Goal: Task Accomplishment & Management: Manage account settings

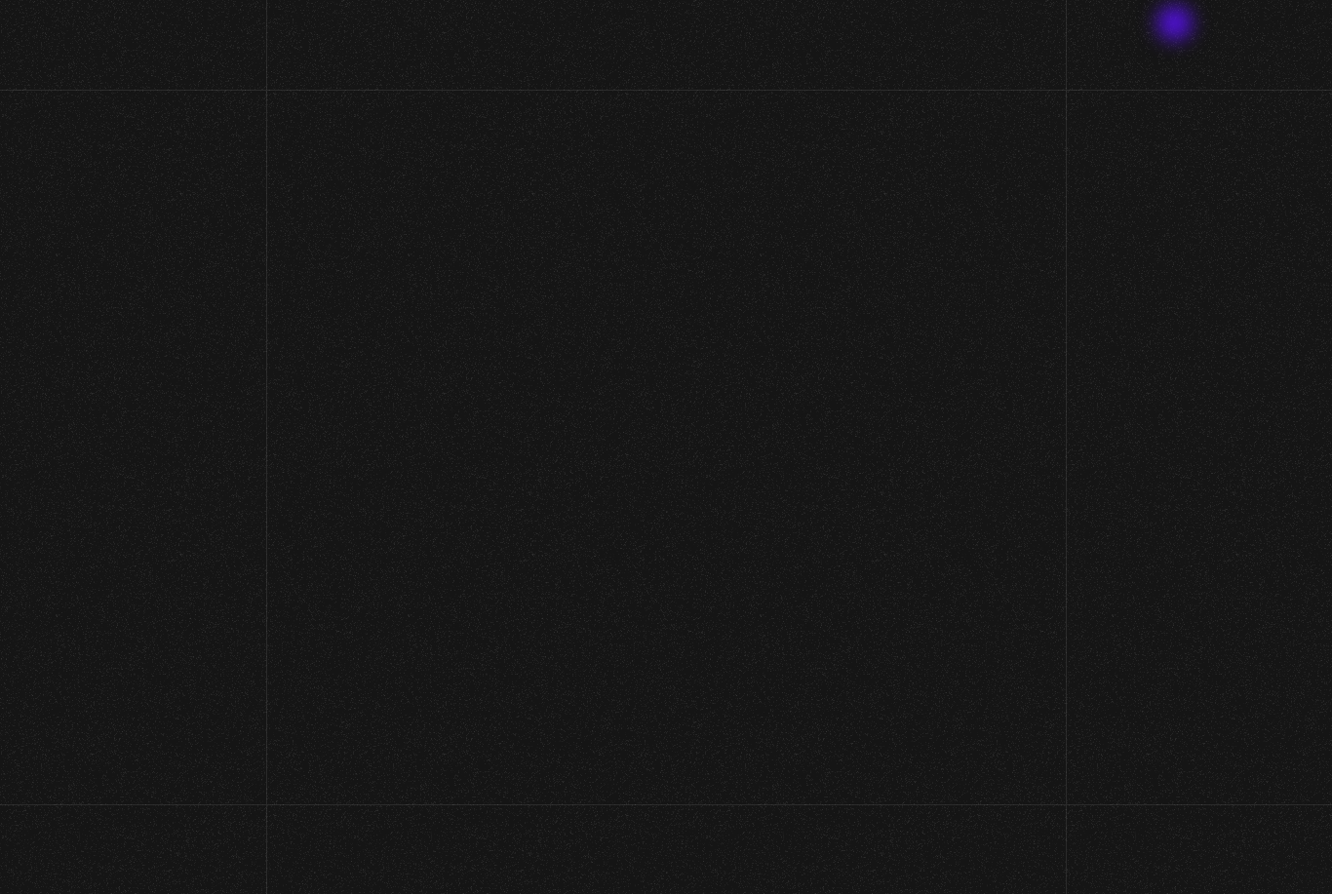
scroll to position [17, 0]
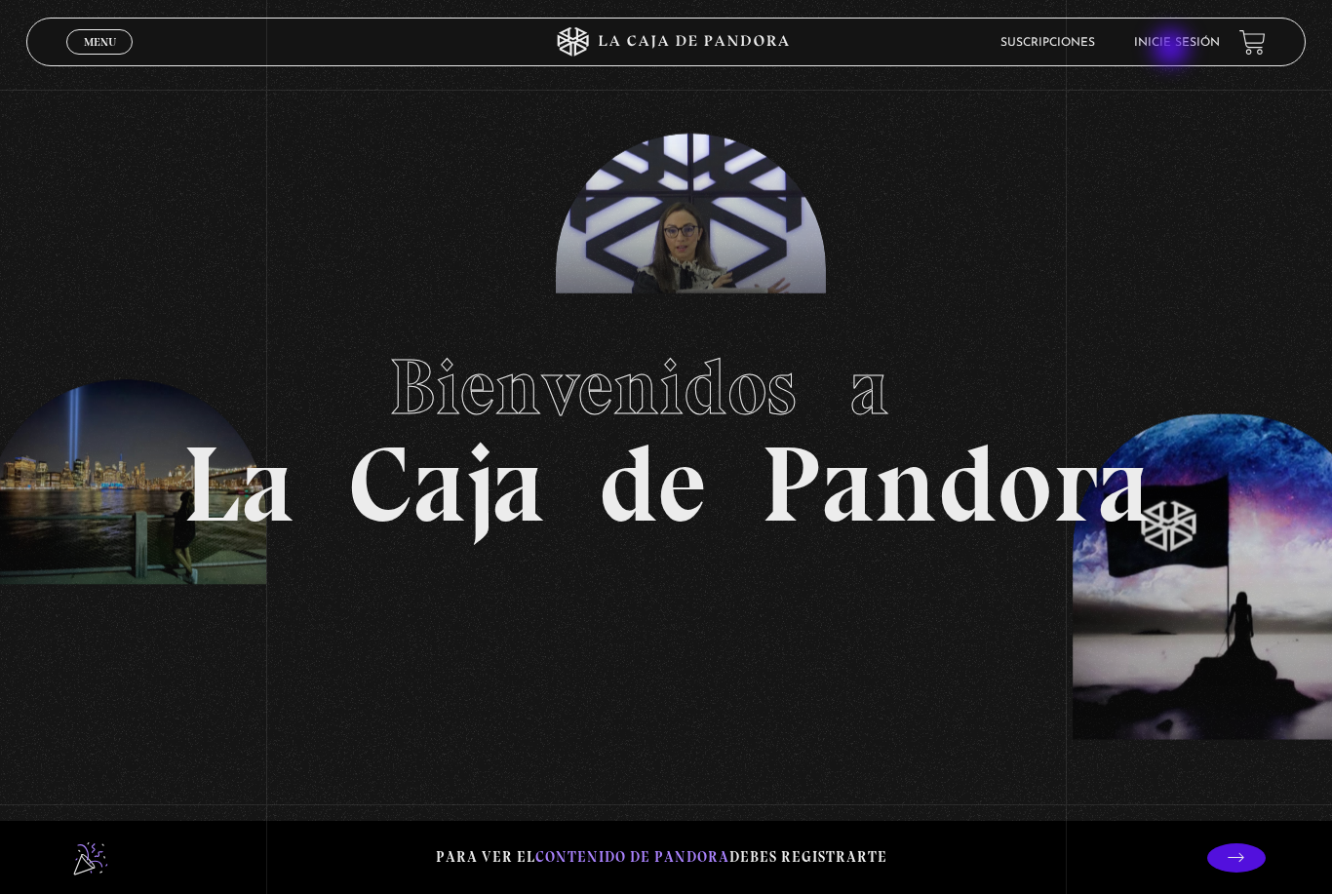
click at [1173, 49] on link "Inicie sesión" at bounding box center [1177, 43] width 86 height 12
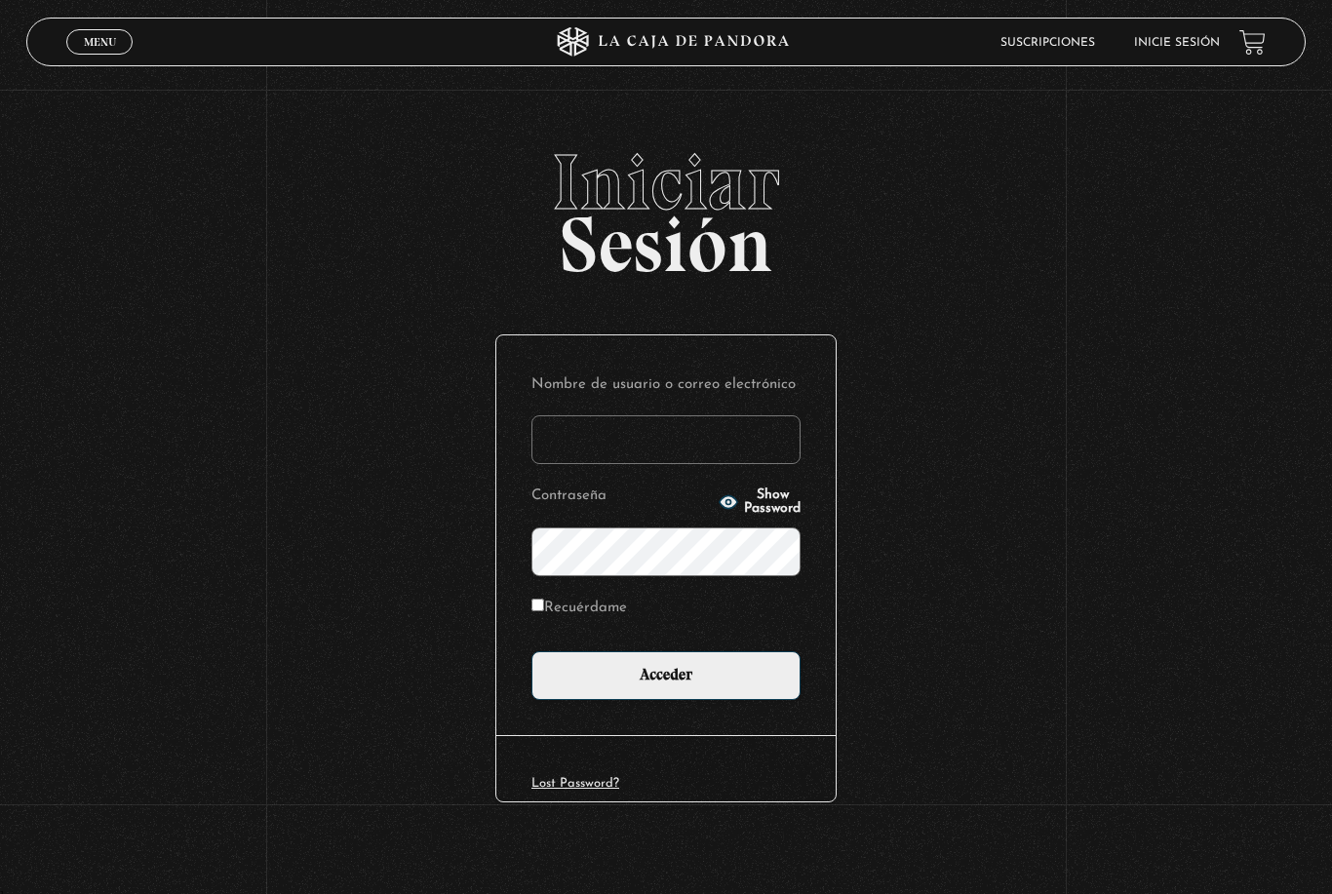
type input "kbcalvo20@icloud.com"
click at [666, 682] on input "Acceder" at bounding box center [665, 675] width 269 height 49
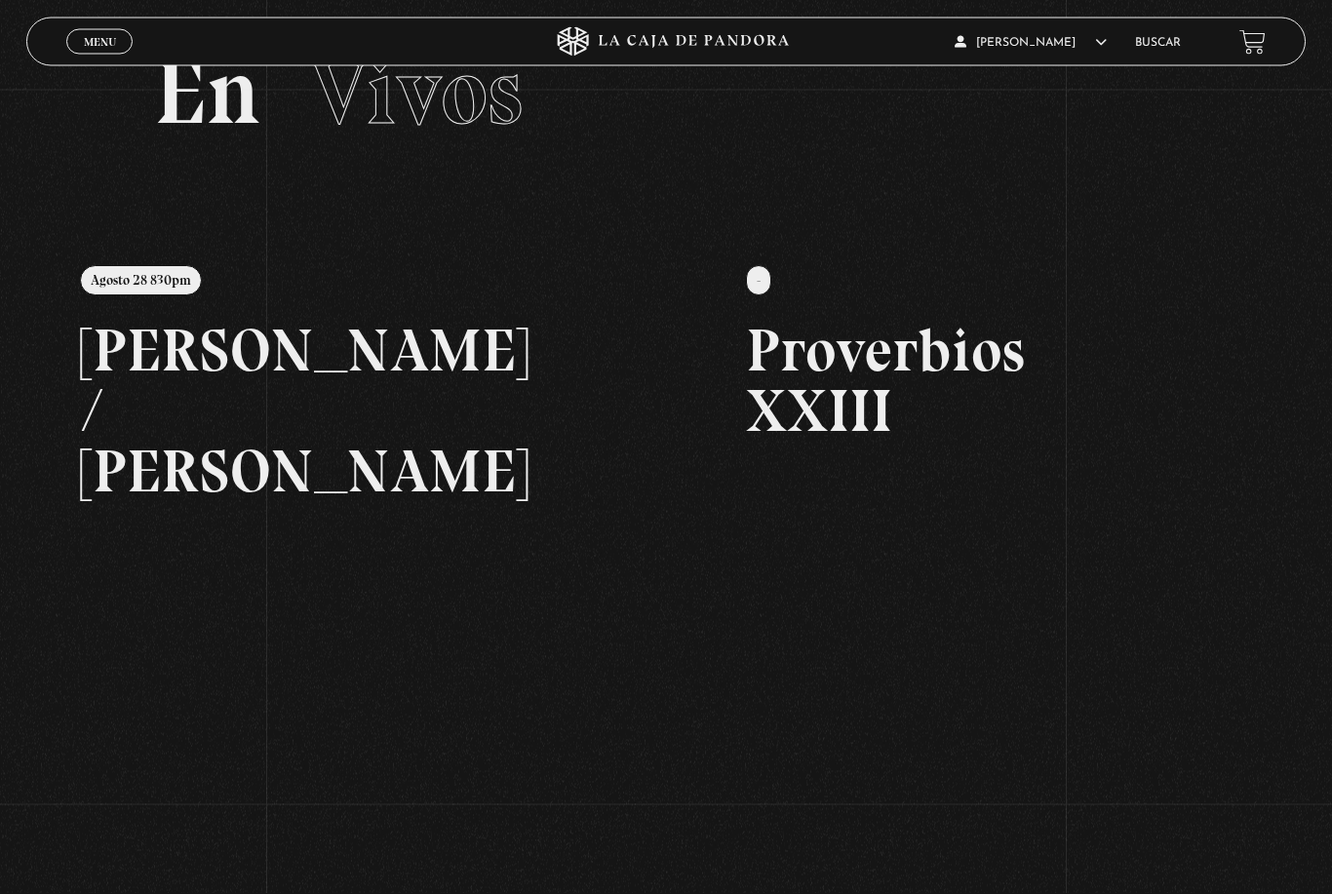
scroll to position [93, 0]
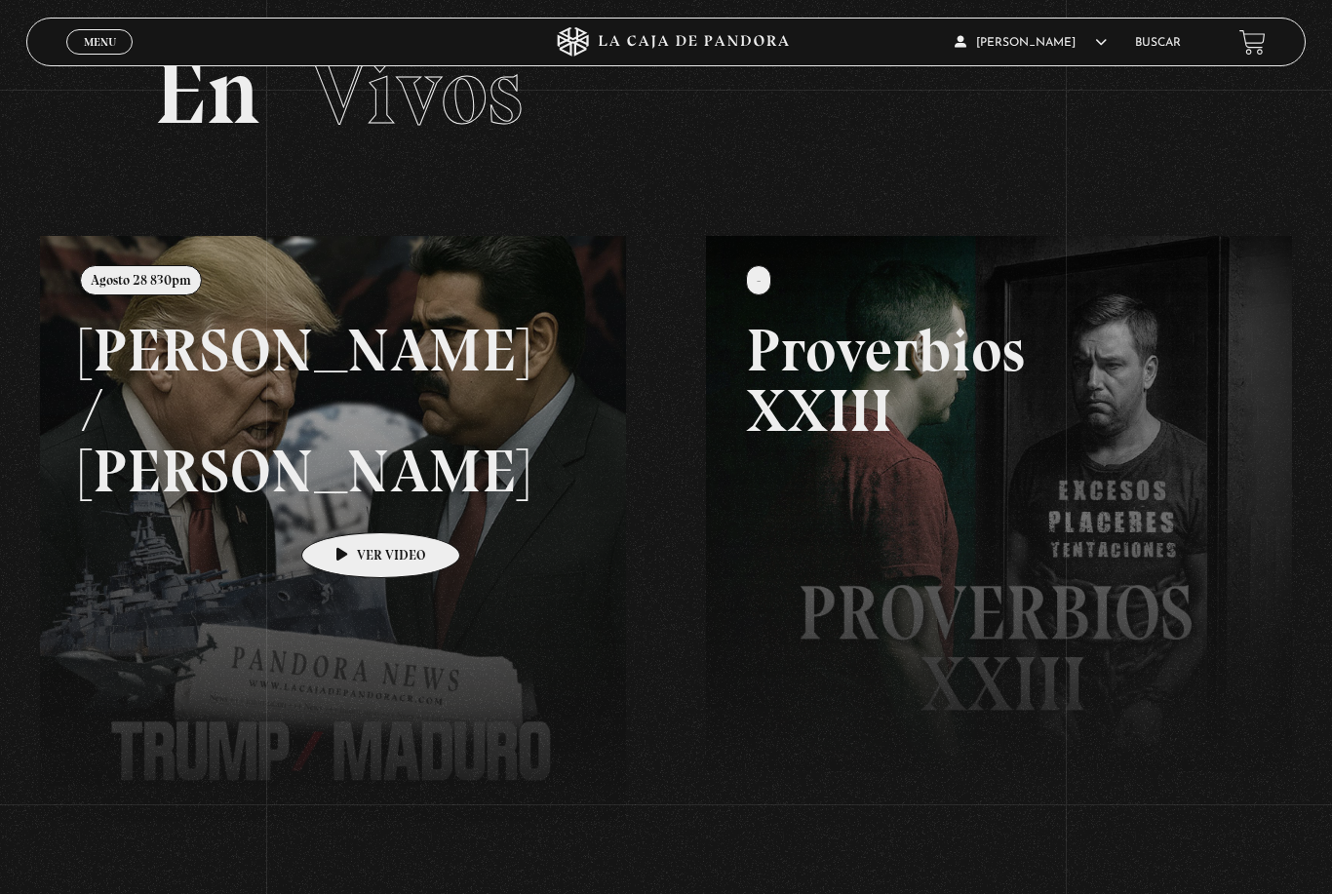
click at [412, 557] on link at bounding box center [706, 683] width 1332 height 894
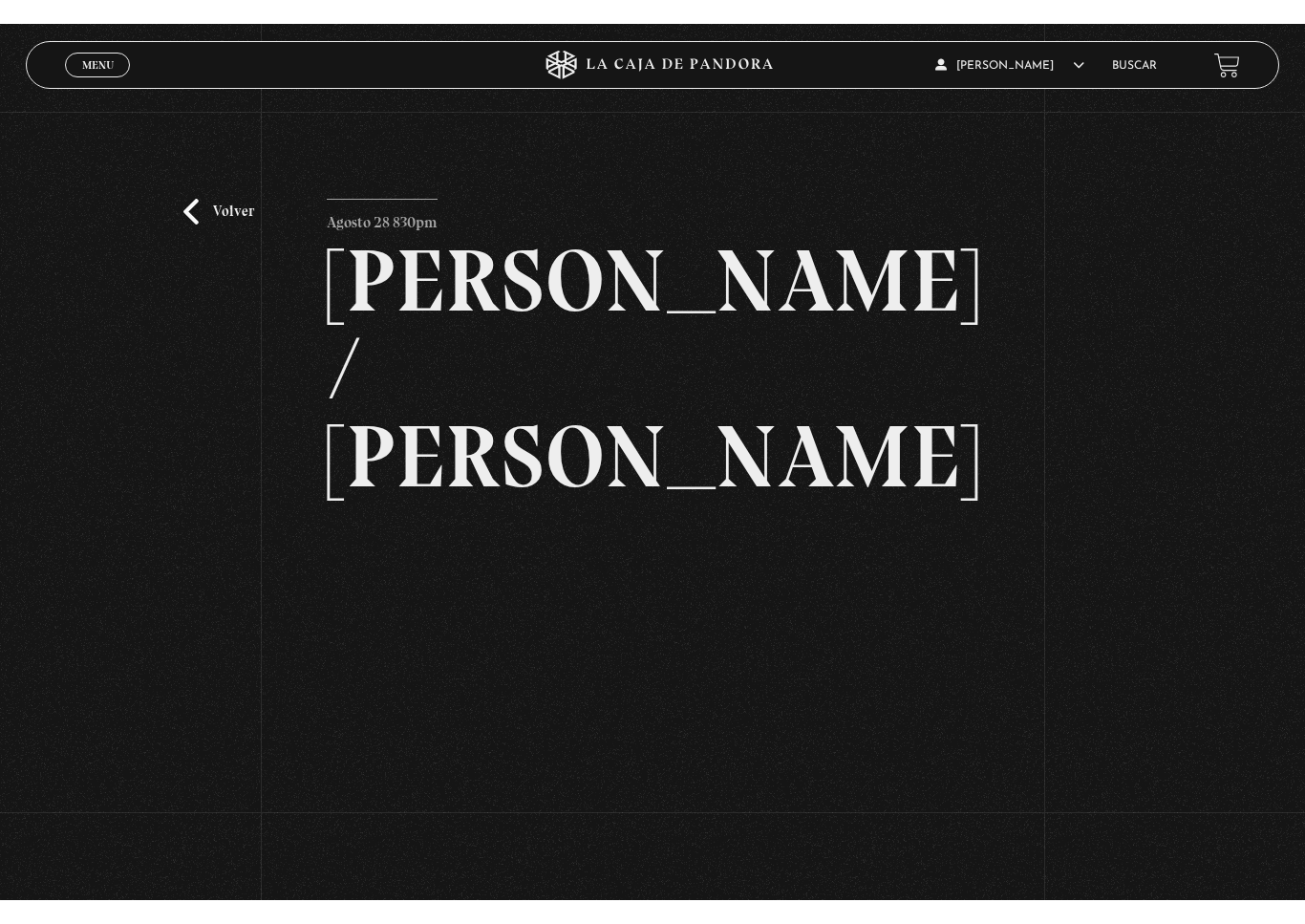
scroll to position [23, 0]
